Goal: Information Seeking & Learning: Learn about a topic

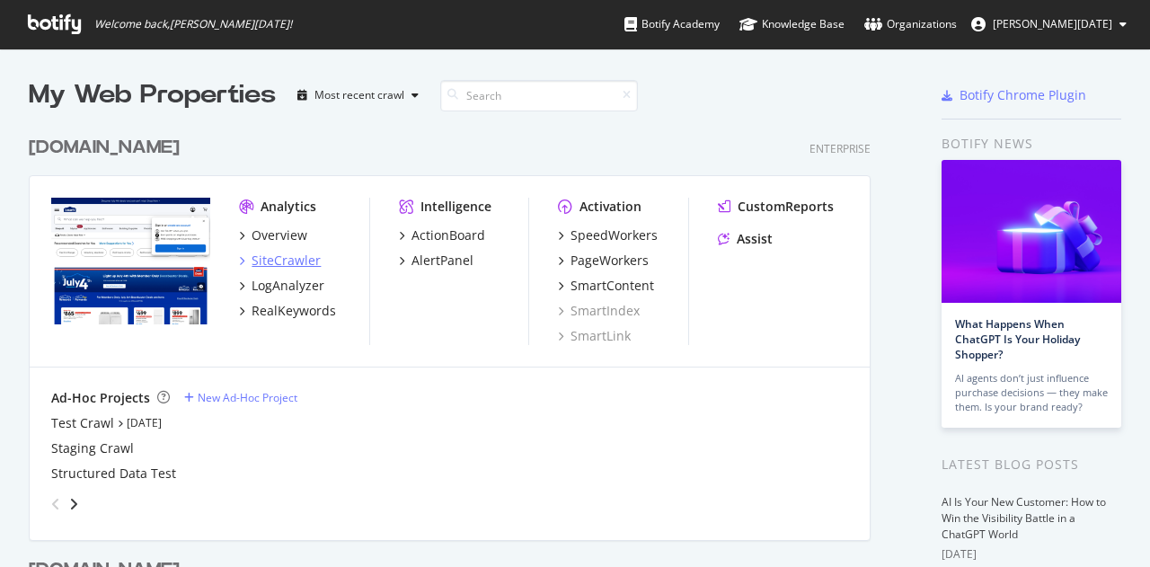
scroll to position [554, 1123]
click at [267, 306] on div "RealKeywords" at bounding box center [294, 311] width 84 height 18
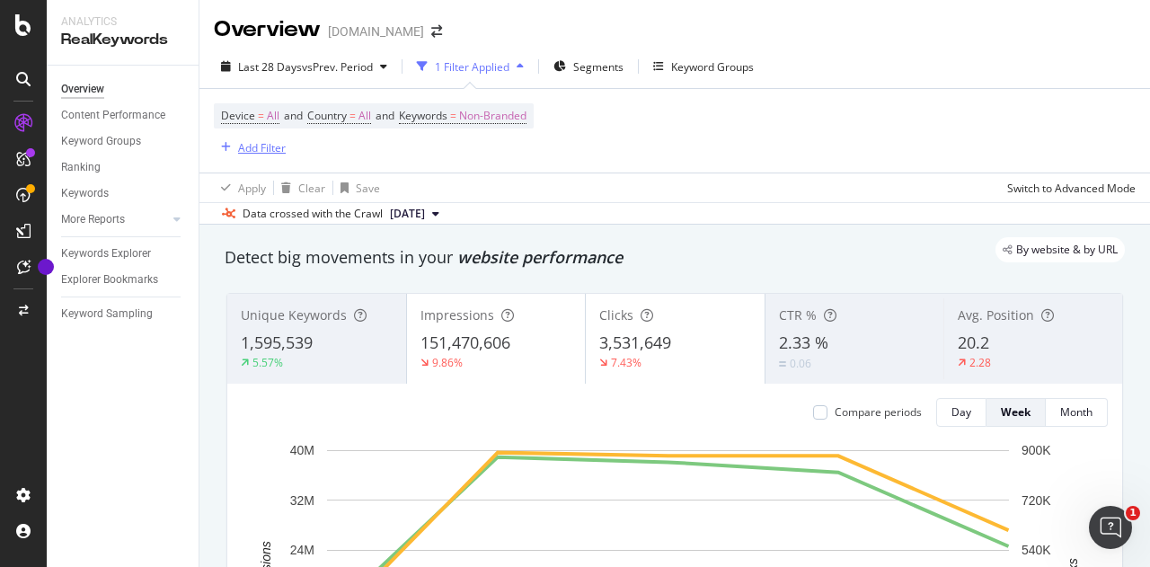
click at [248, 145] on div "Add Filter" at bounding box center [262, 147] width 48 height 15
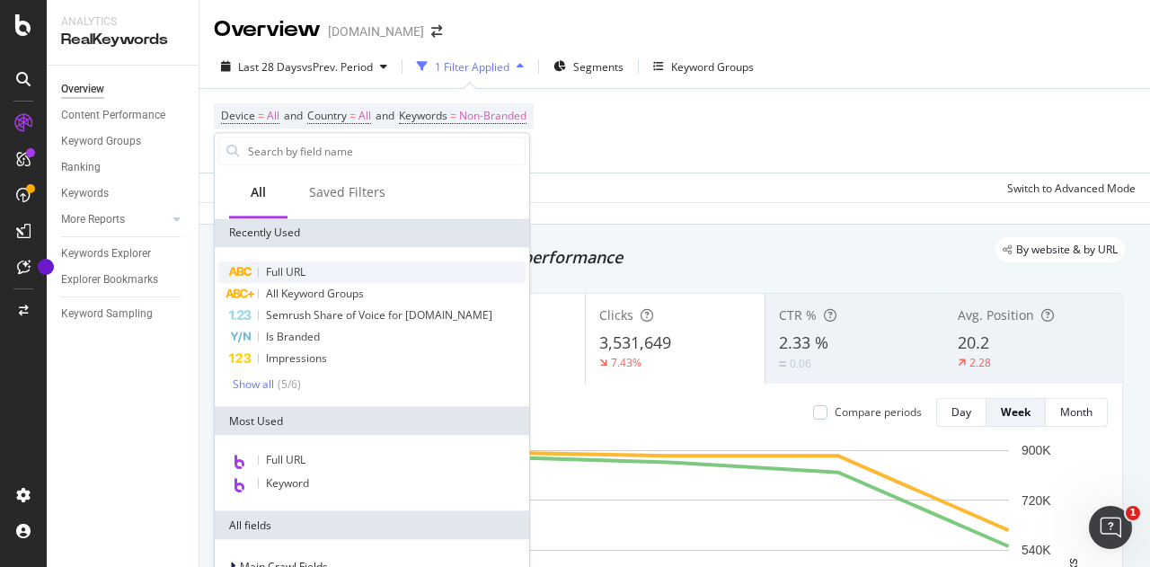
click at [268, 271] on span "Full URL" at bounding box center [286, 271] width 40 height 15
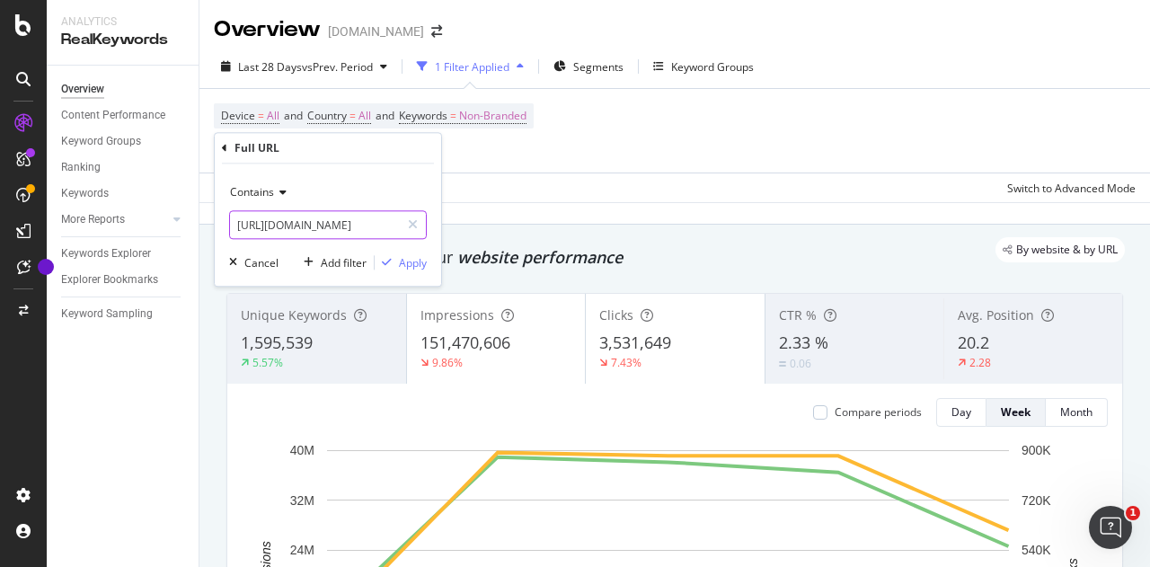
click at [330, 228] on input "[URL][DOMAIN_NAME]" at bounding box center [315, 224] width 170 height 29
type input "/store/"
click at [410, 265] on div "Apply" at bounding box center [413, 262] width 28 height 15
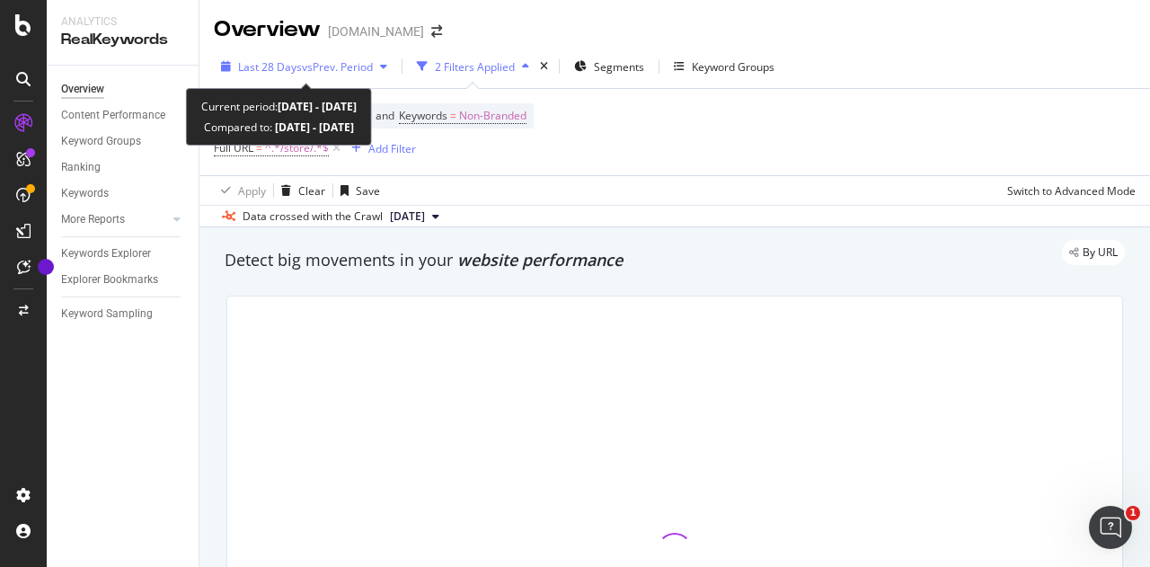
click at [326, 67] on span "vs Prev. Period" at bounding box center [337, 66] width 71 height 15
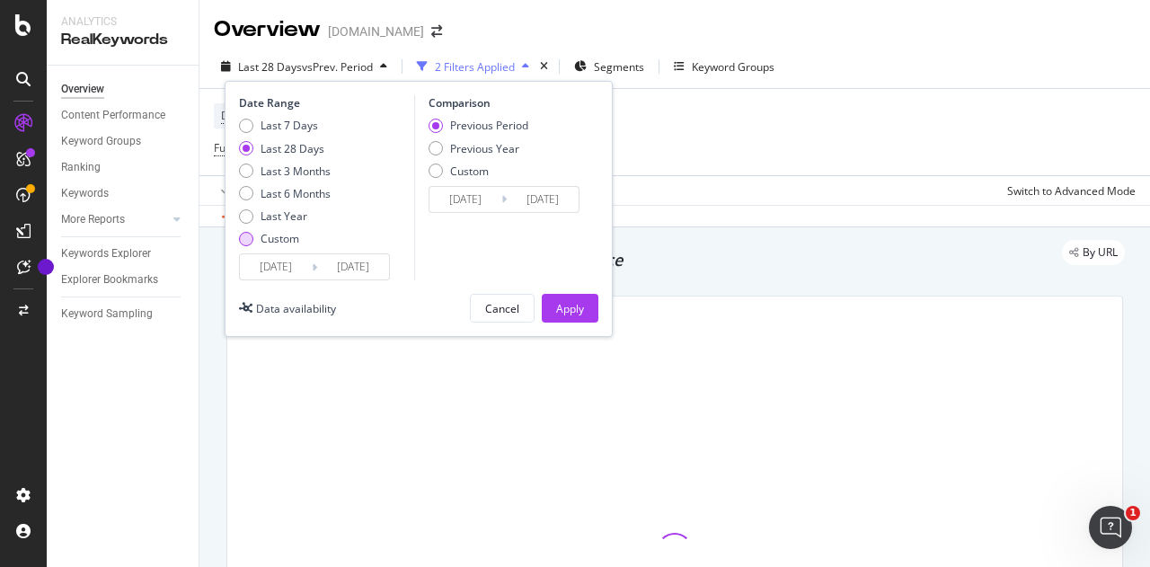
click at [276, 235] on div "Custom" at bounding box center [280, 238] width 39 height 15
click at [286, 264] on input "[DATE]" at bounding box center [276, 266] width 72 height 25
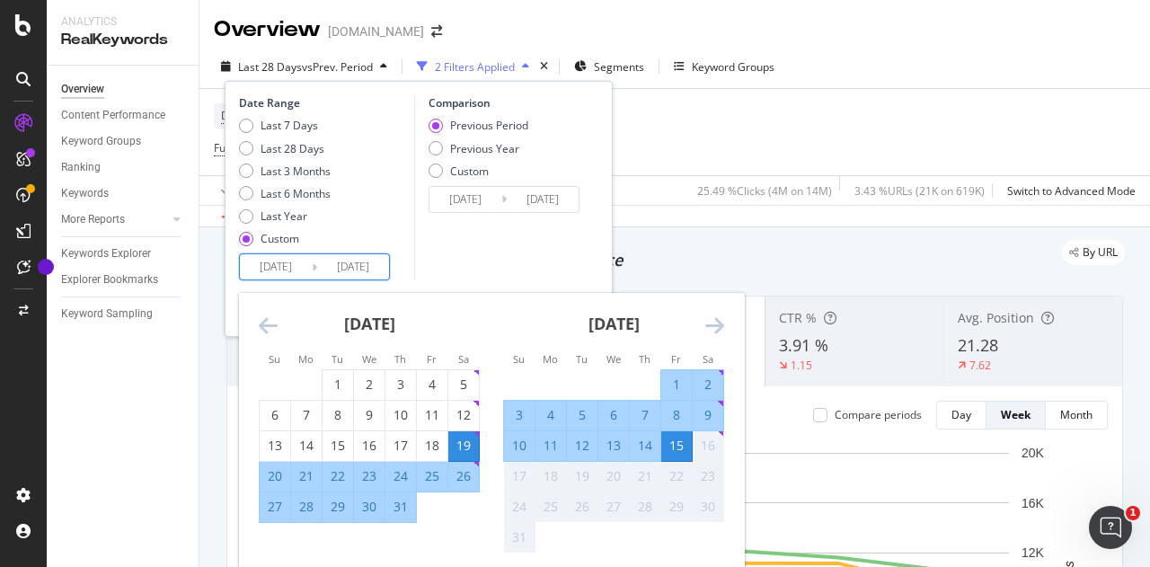
click at [708, 381] on div "2" at bounding box center [708, 385] width 31 height 18
type input "[DATE]"
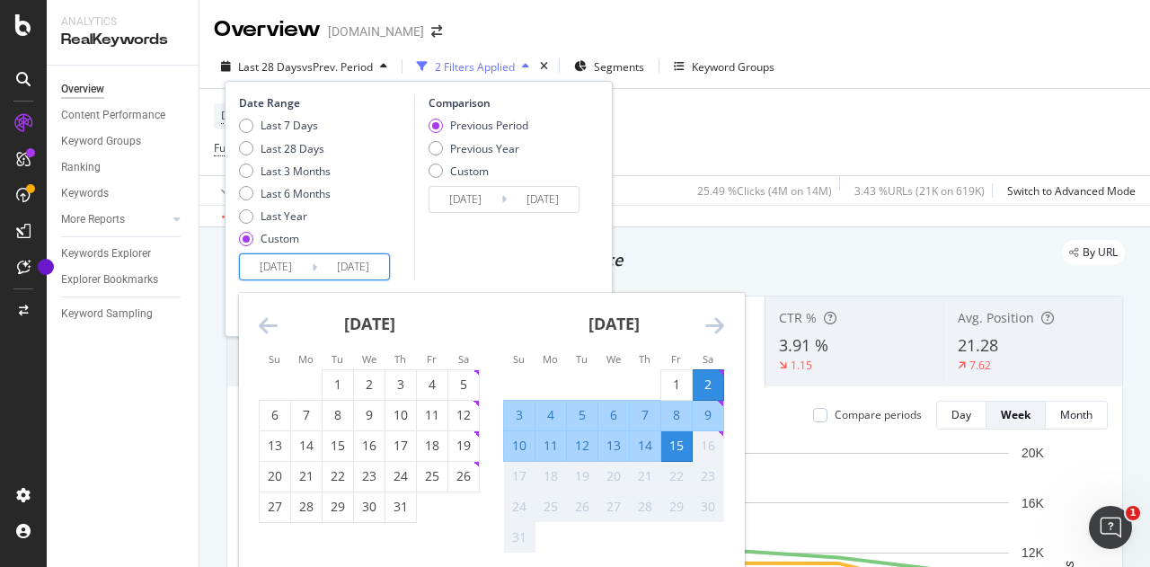
click at [675, 422] on div "8" at bounding box center [677, 415] width 31 height 18
type input "[DATE]"
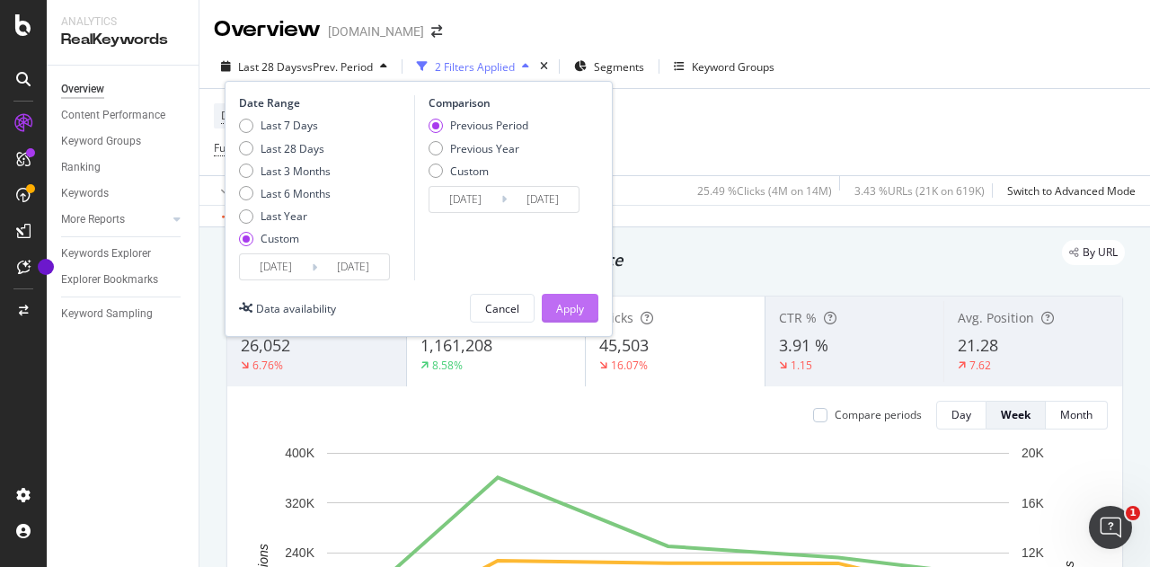
click at [556, 301] on div "Apply" at bounding box center [570, 308] width 28 height 15
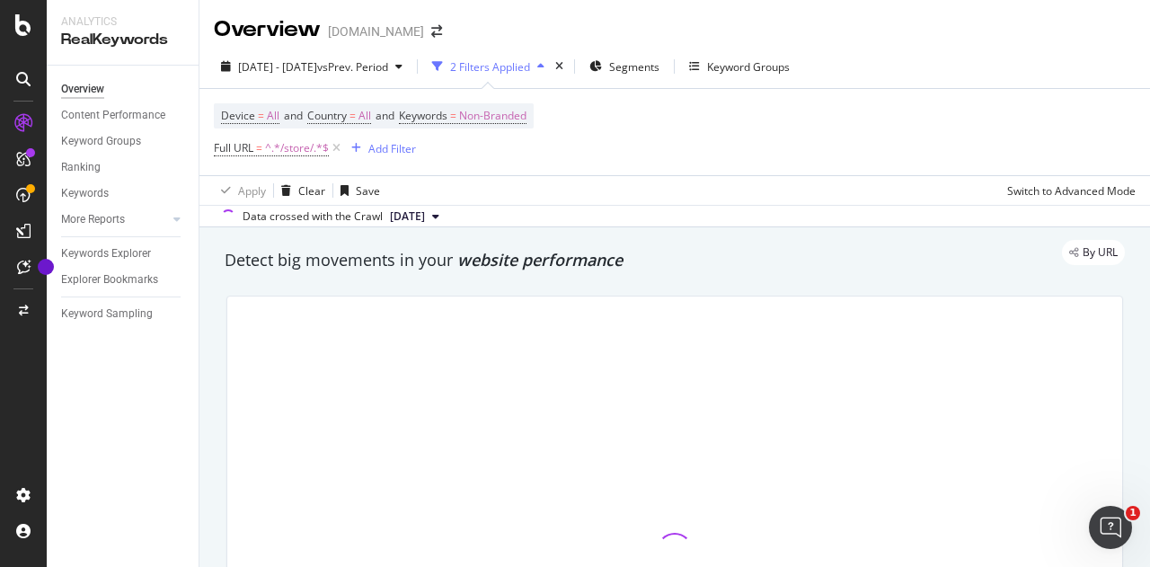
scroll to position [40, 0]
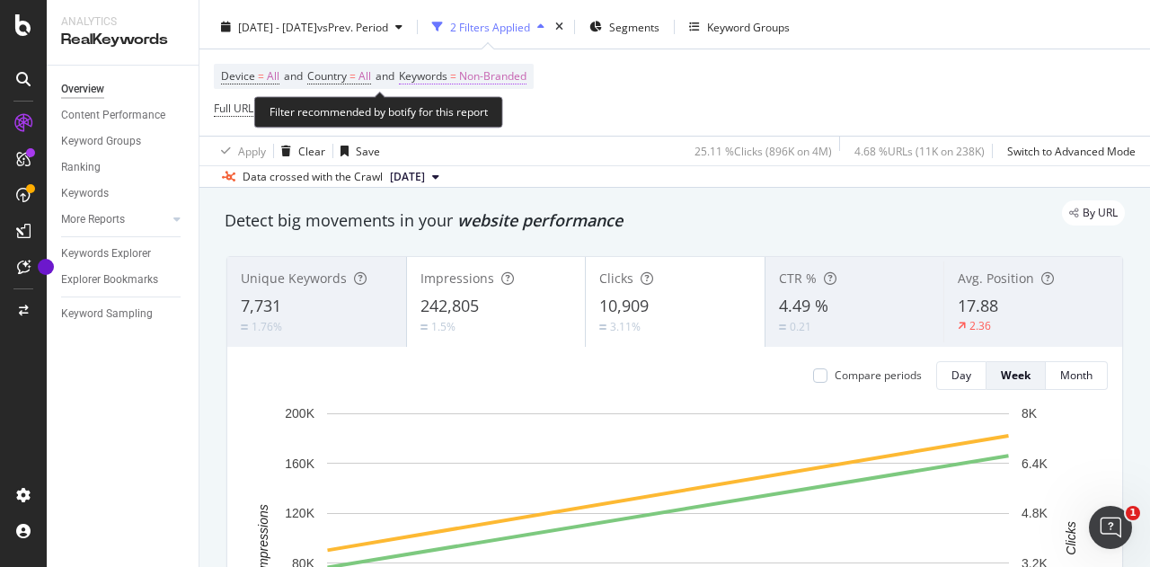
click at [509, 80] on span "Non-Branded" at bounding box center [492, 76] width 67 height 25
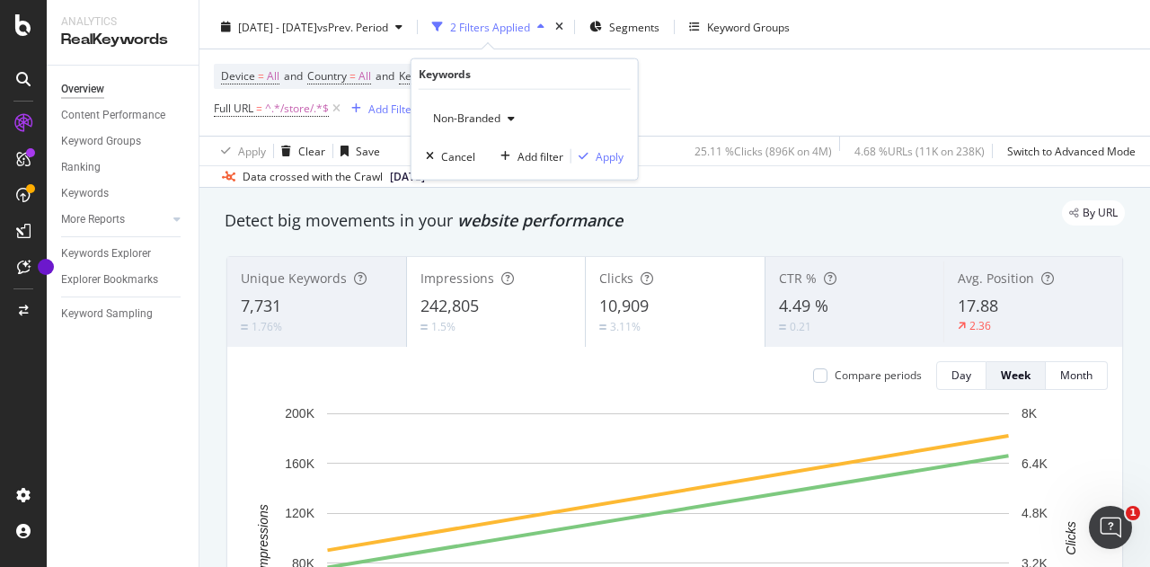
click at [491, 124] on span "Non-Branded" at bounding box center [463, 118] width 75 height 15
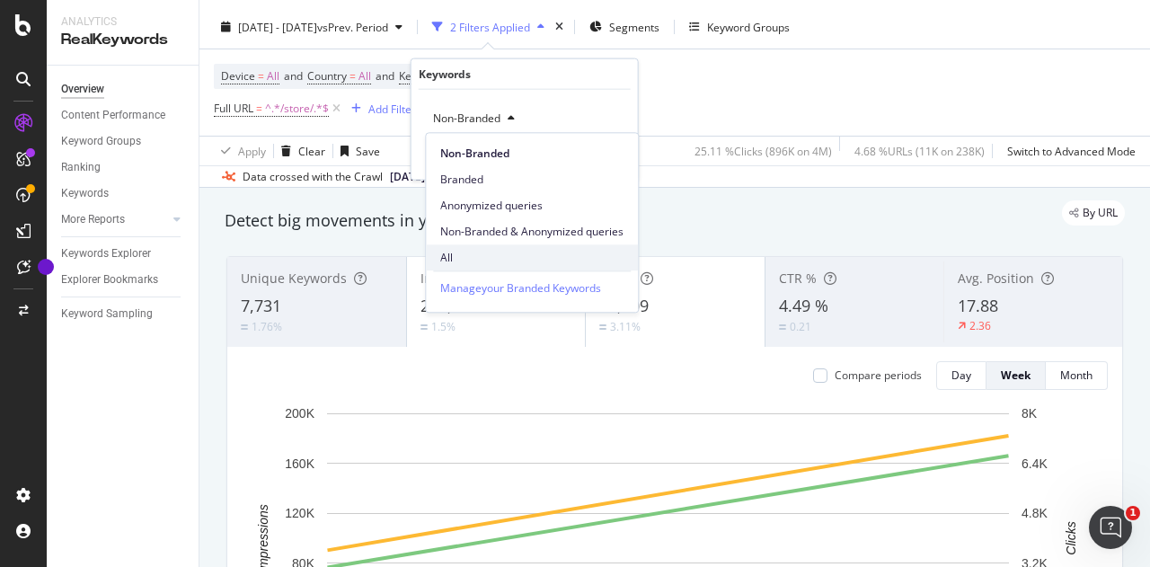
click at [457, 253] on span "All" at bounding box center [531, 258] width 183 height 16
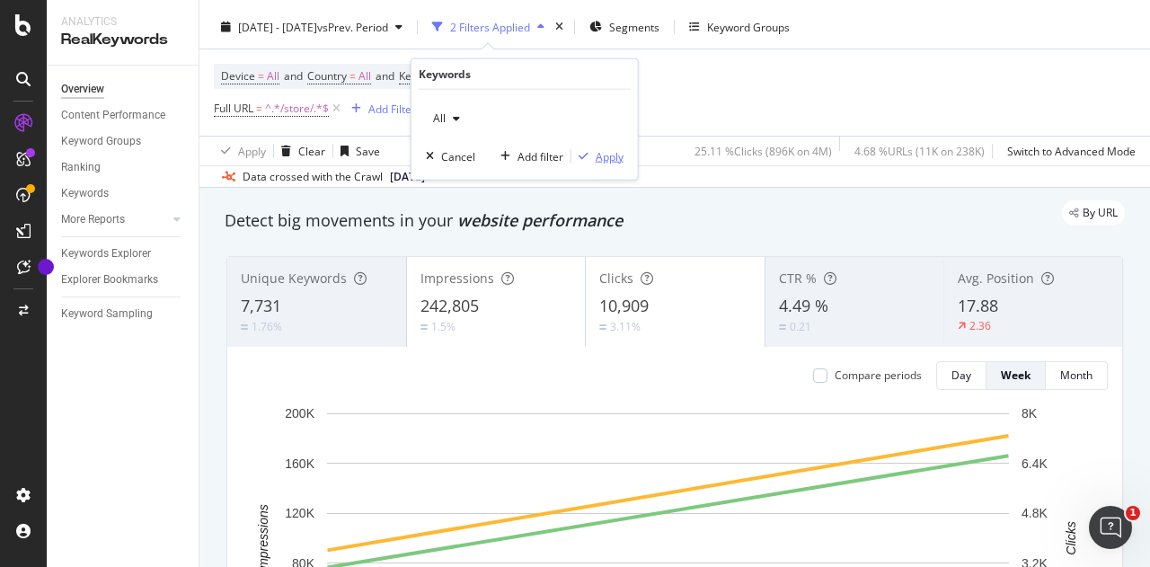
click at [610, 155] on div "Apply" at bounding box center [610, 155] width 28 height 15
